Goal: Register for event/course

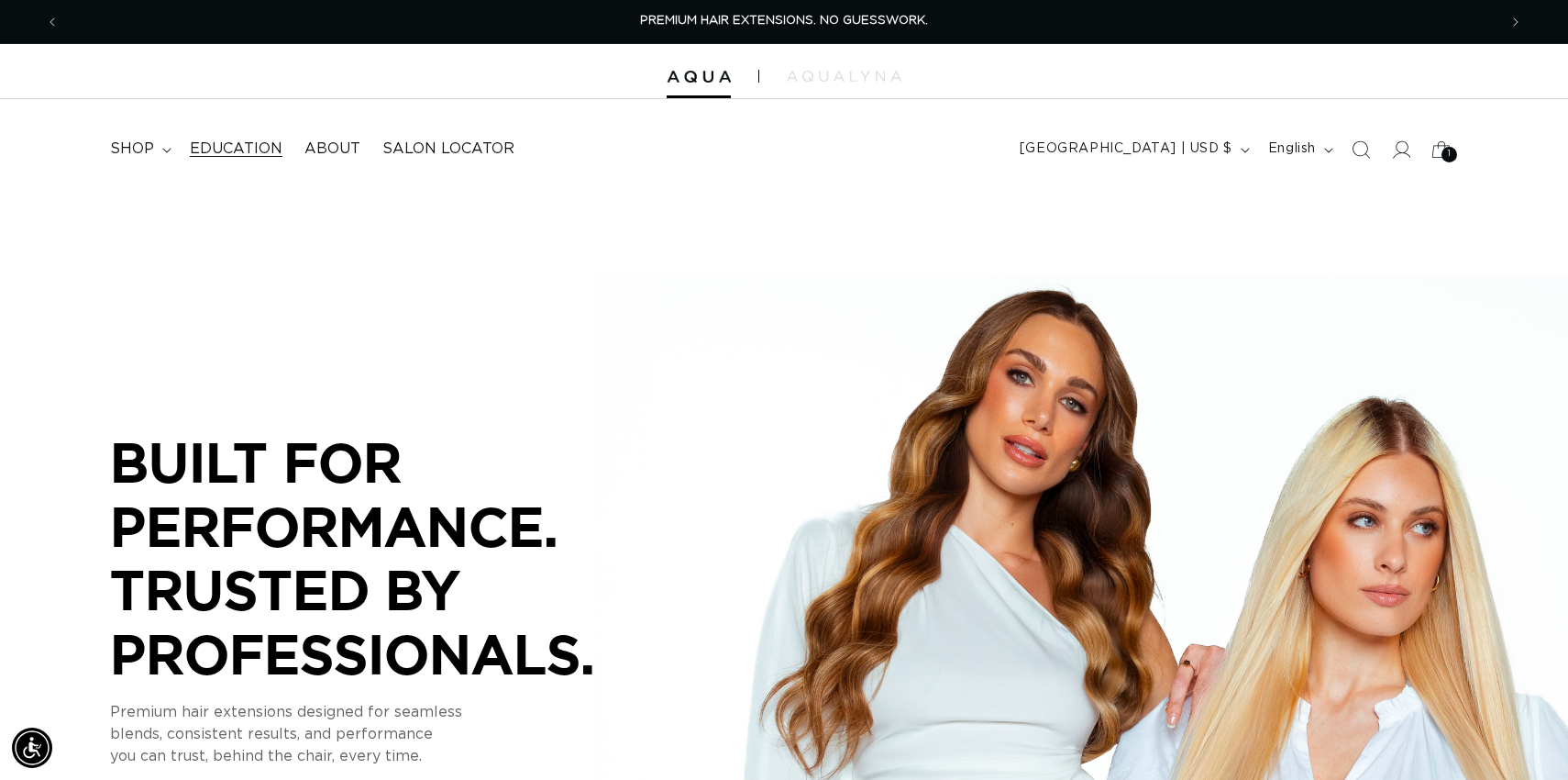
click at [247, 145] on span "Education" at bounding box center [236, 148] width 93 height 19
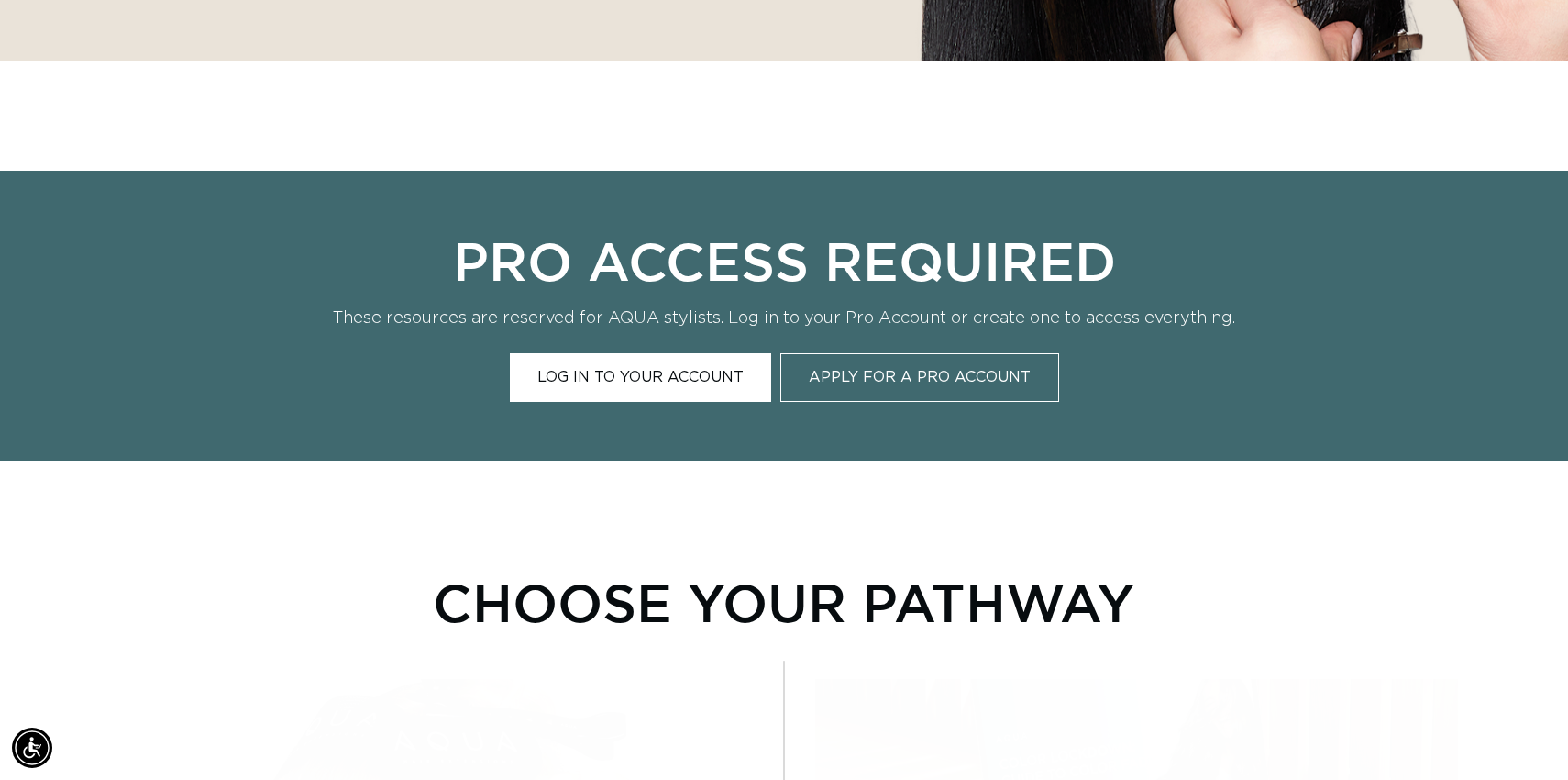
scroll to position [679, 0]
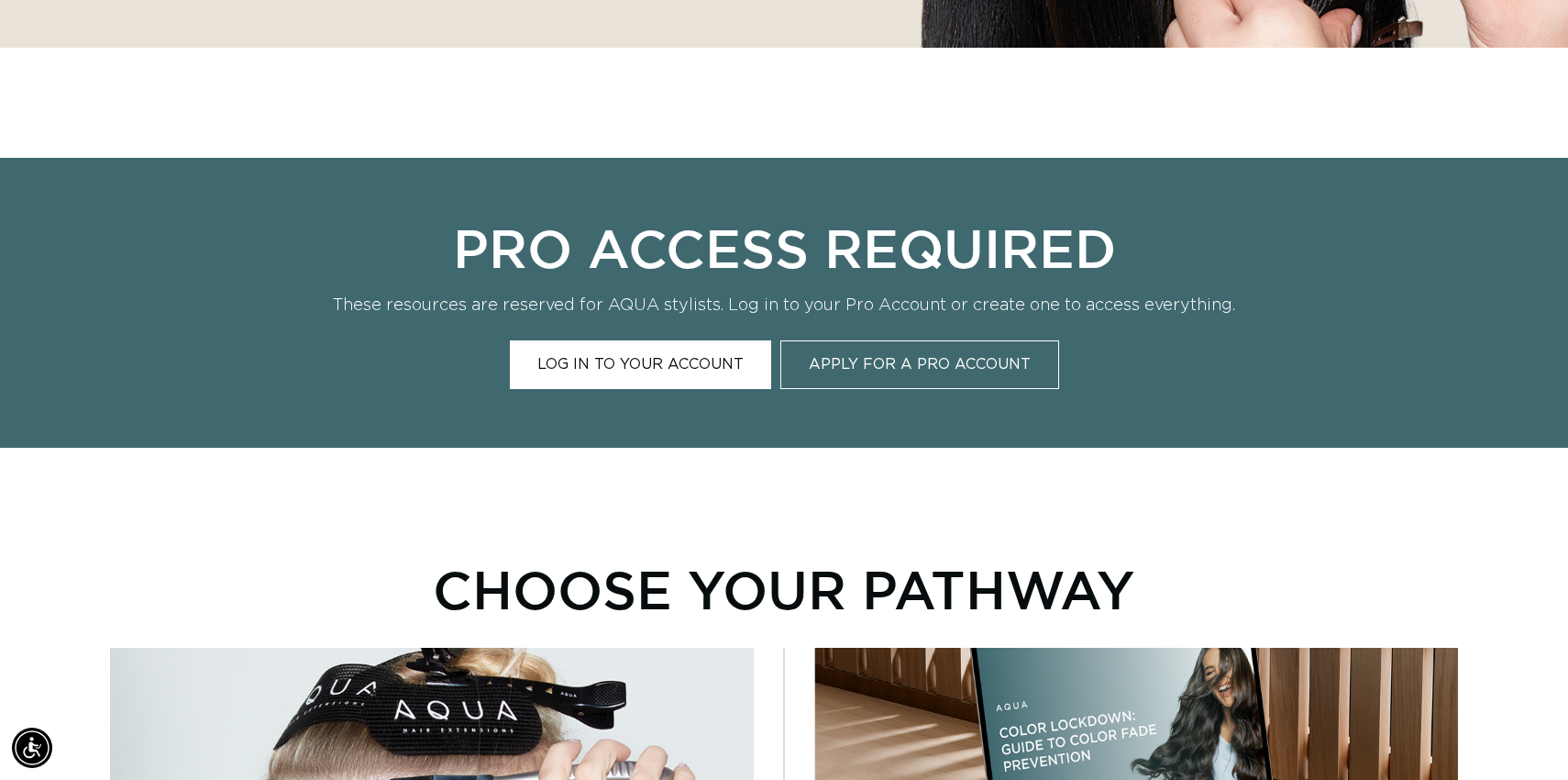
click at [640, 363] on link "Log In to Your Account" at bounding box center [640, 364] width 261 height 49
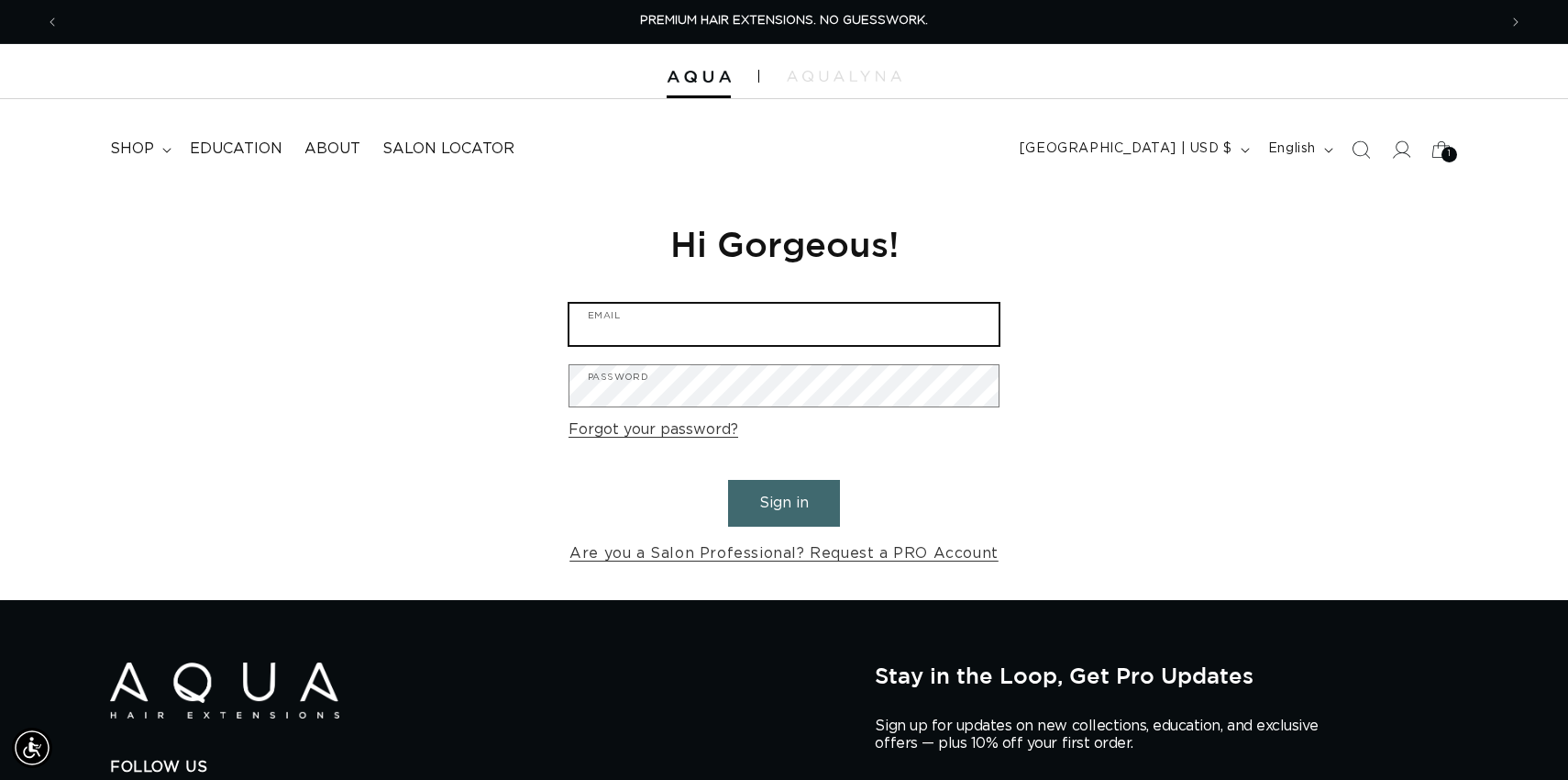
type input "leighanne@aquahairextensions.com"
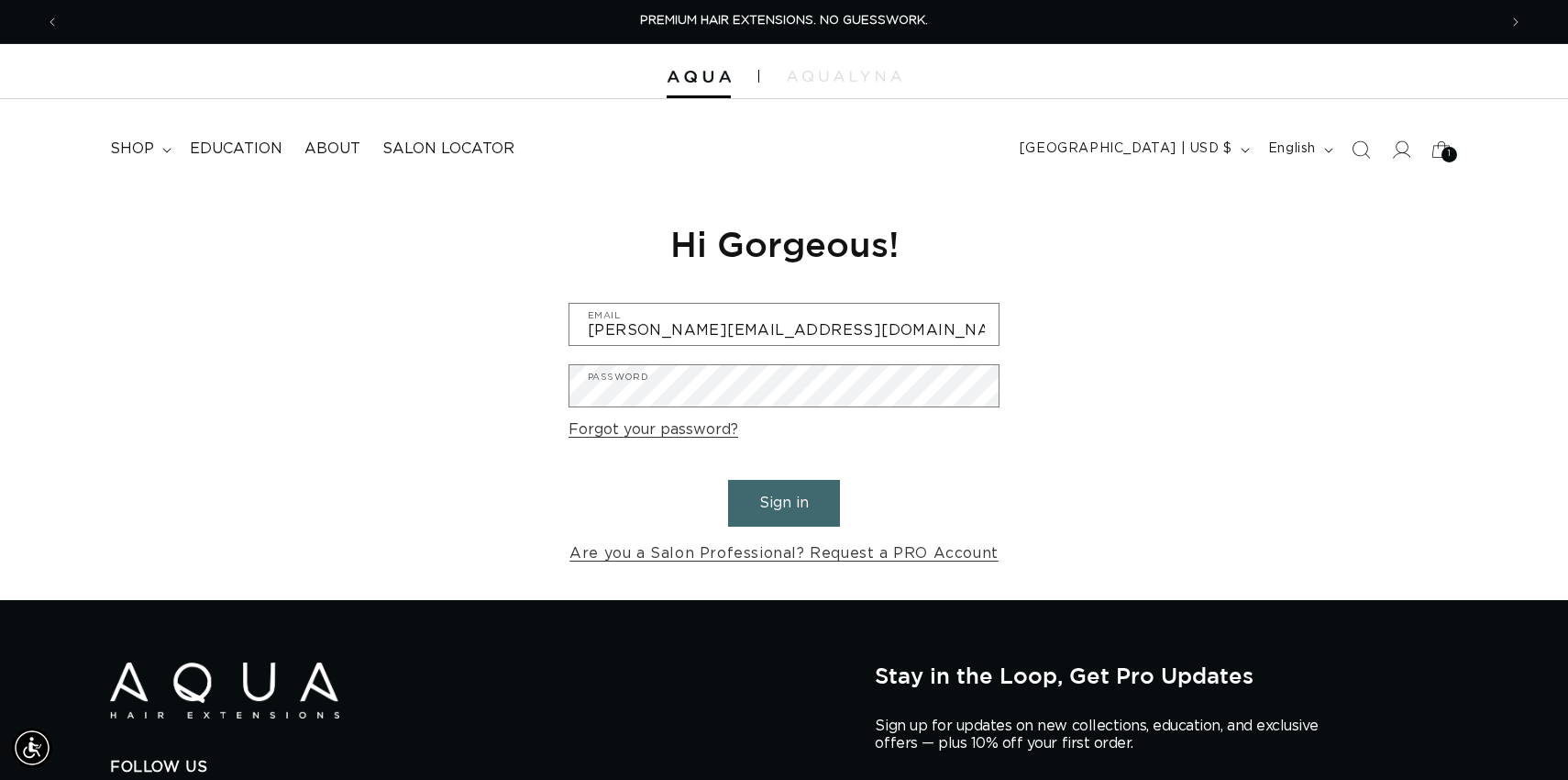
click at [768, 532] on form "leighanne@aquahairextensions.com Email Password Forgot your password? Sign in A…" at bounding box center [784, 435] width 431 height 264
click at [768, 502] on button "Sign in" at bounding box center [784, 503] width 112 height 47
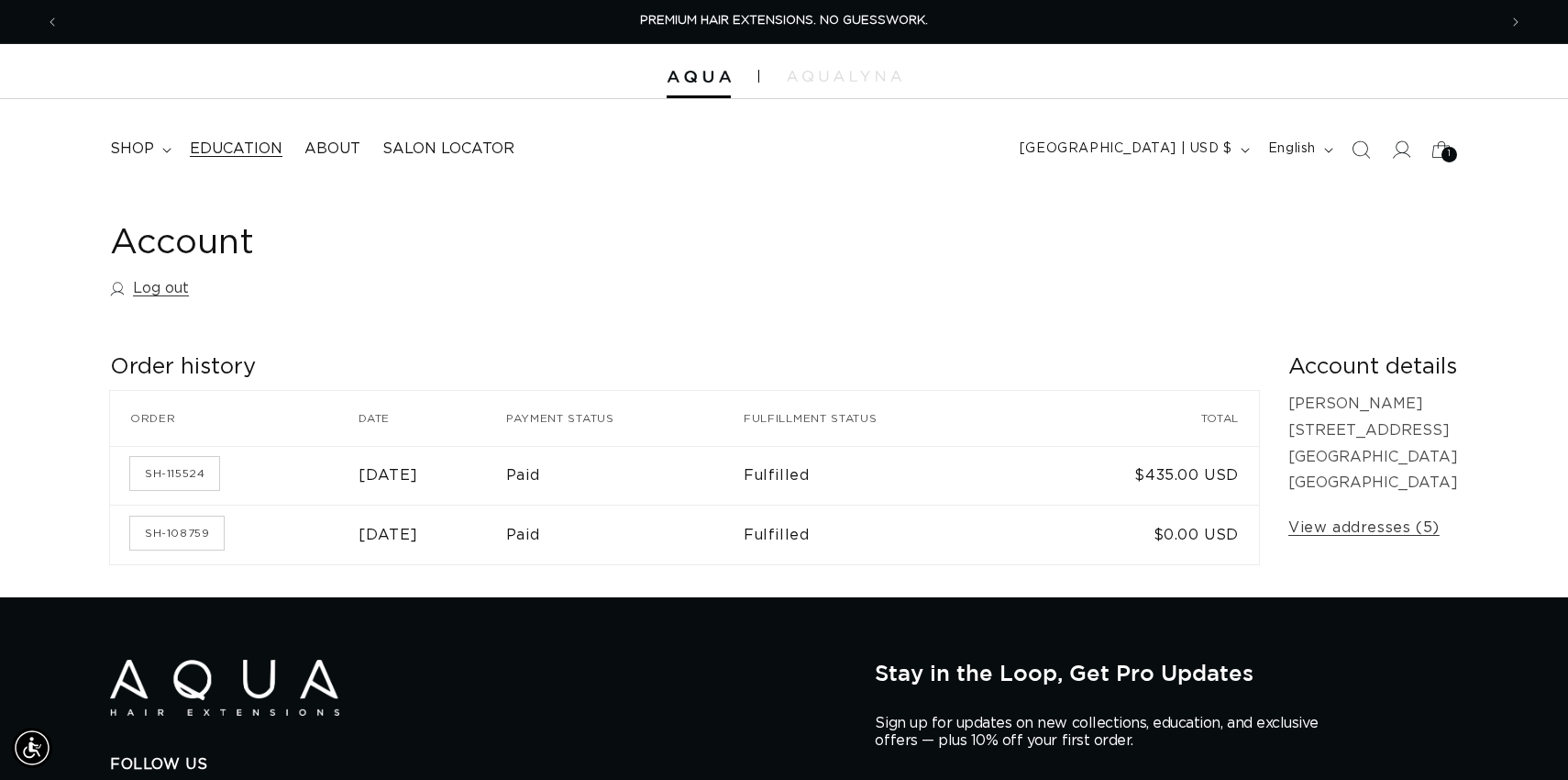
click at [270, 144] on span "Education" at bounding box center [236, 148] width 93 height 19
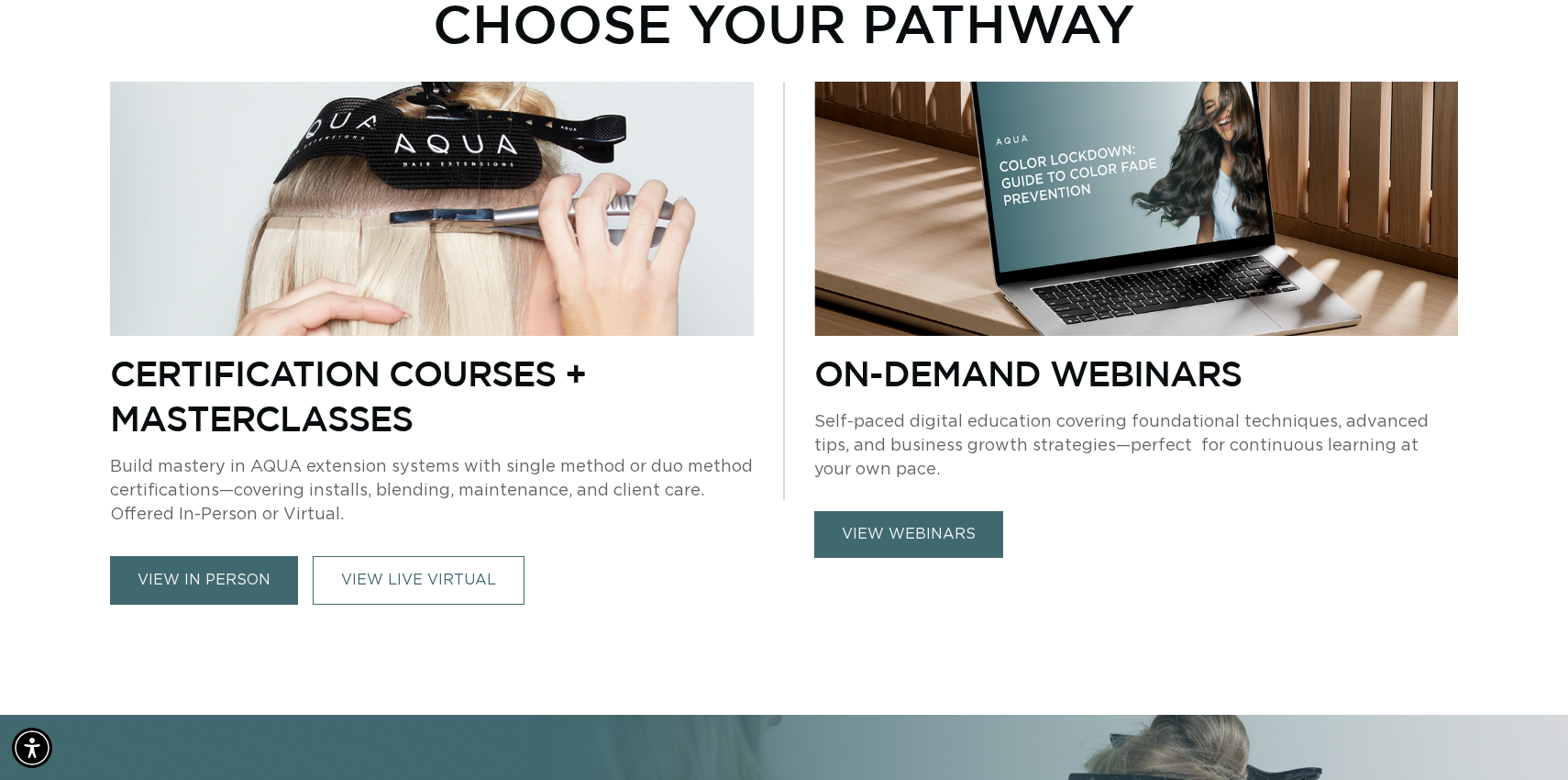
scroll to position [881, 0]
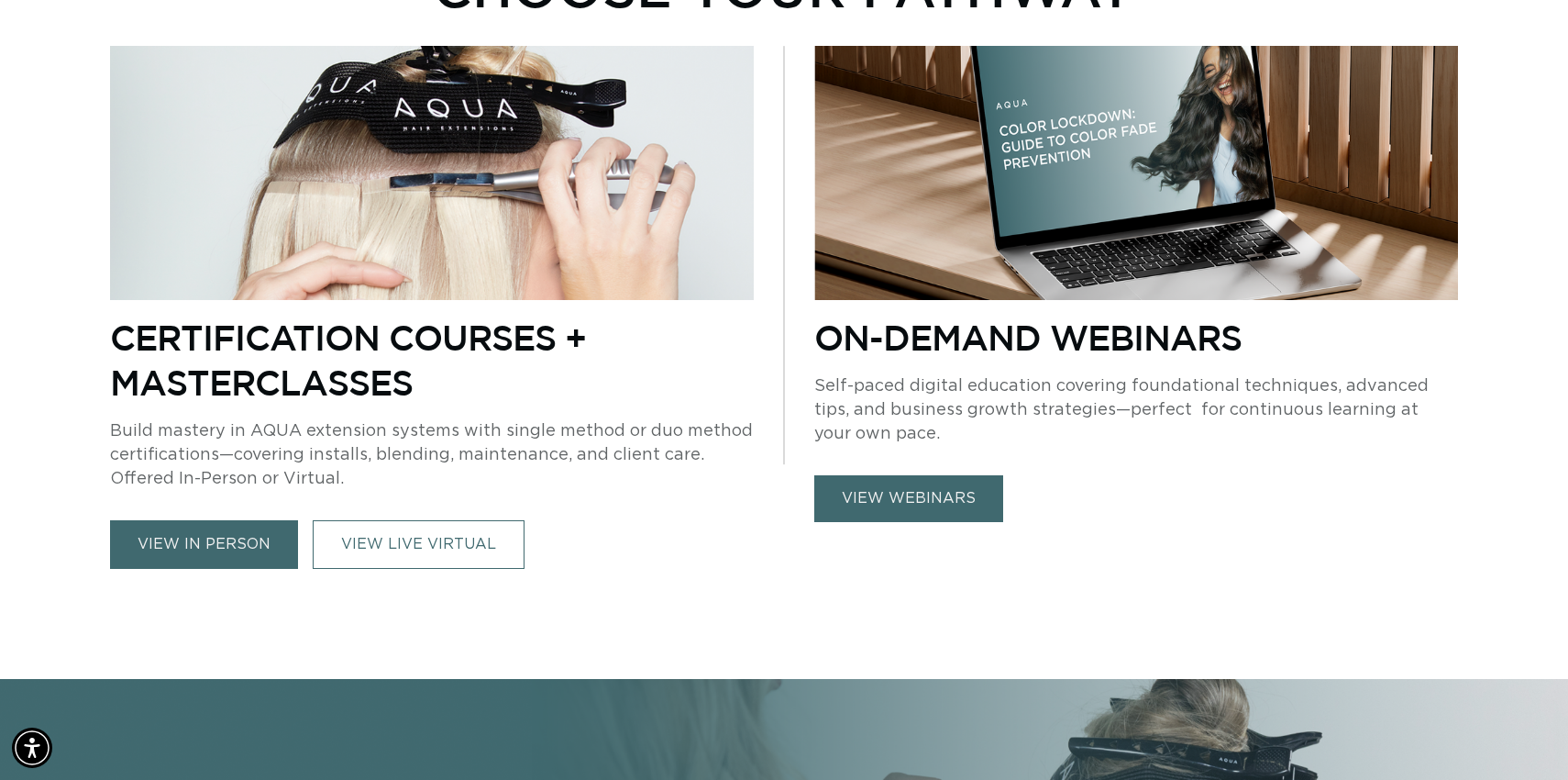
click at [176, 549] on link "view in person" at bounding box center [204, 543] width 188 height 49
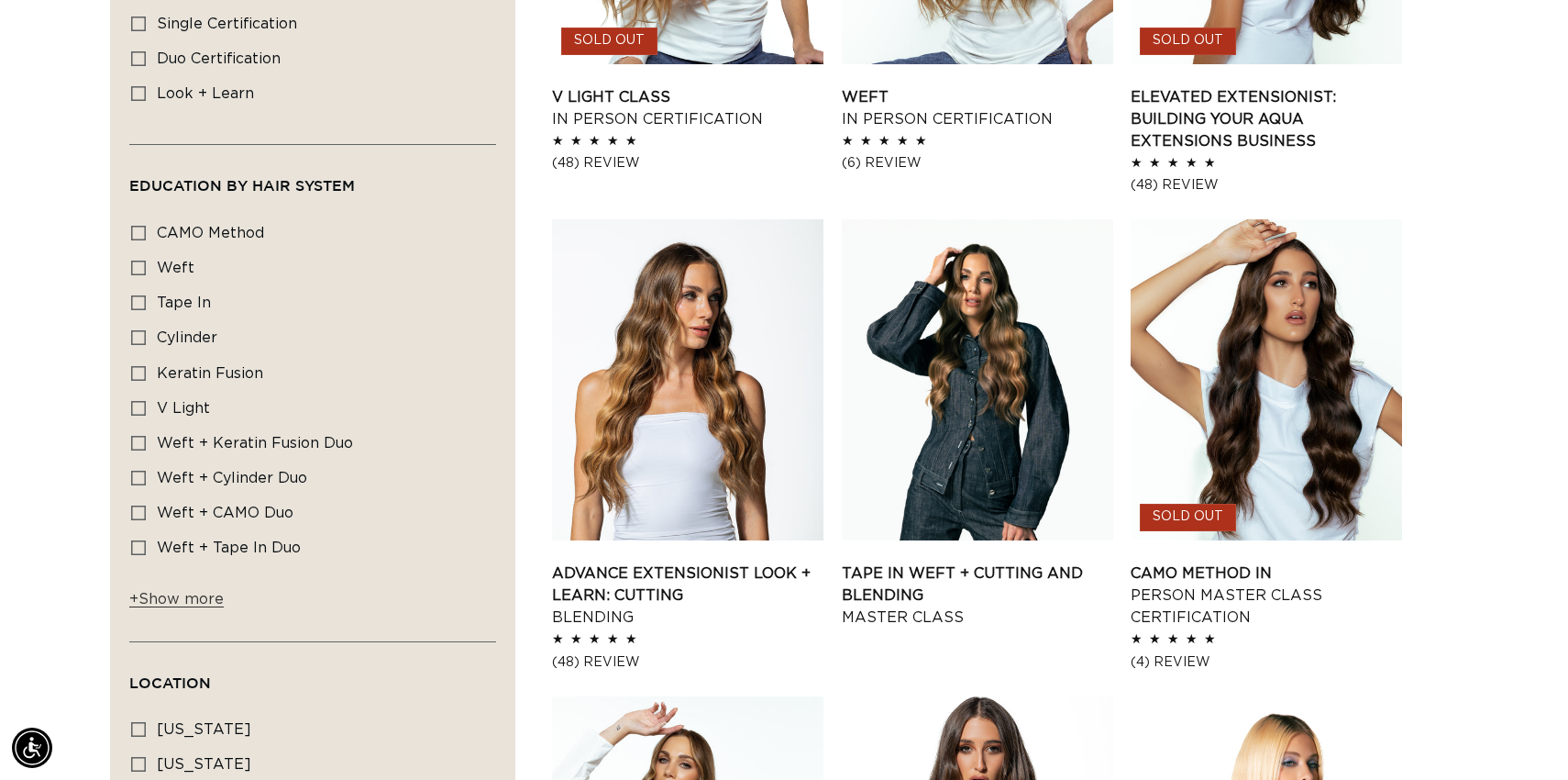
scroll to position [915, 0]
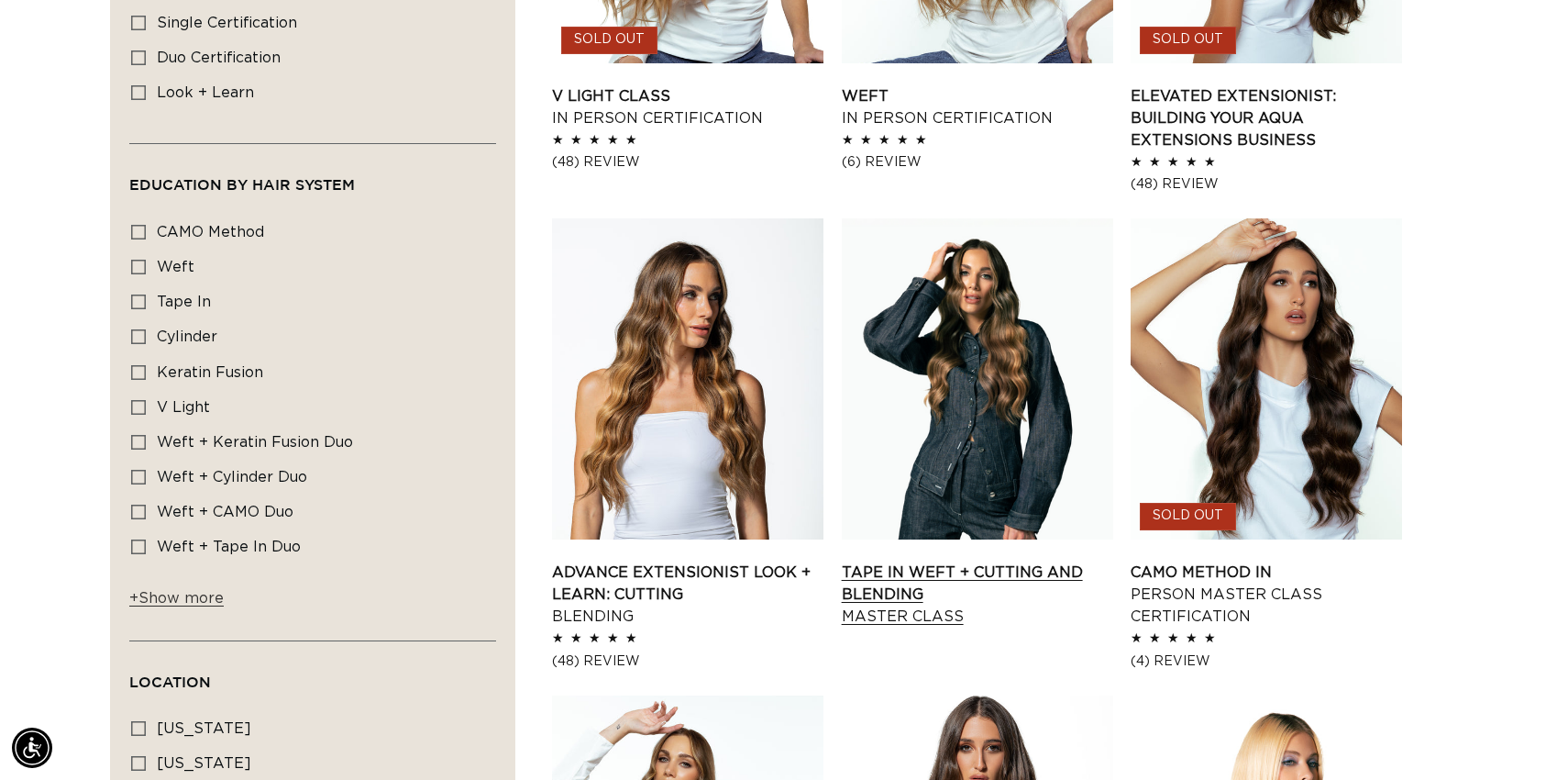
click at [933, 561] on link "Tape In Weft + Cutting and Blending Master Class" at bounding box center [977, 594] width 271 height 66
